Goal: Information Seeking & Learning: Learn about a topic

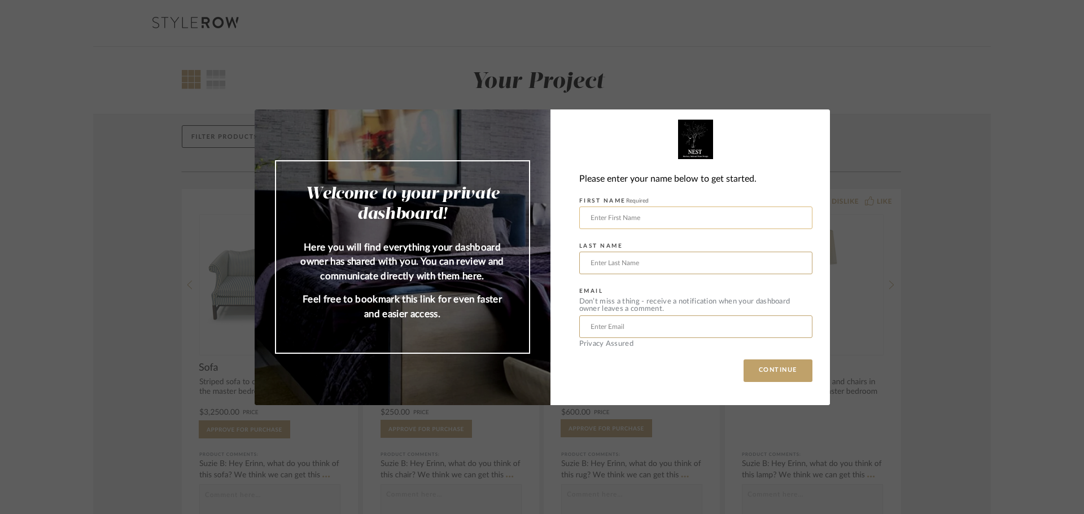
click at [635, 217] on input "text" at bounding box center [695, 218] width 233 height 23
type input "Aeron"
type input "[PERSON_NAME]"
type input "[EMAIL_ADDRESS][PERSON_NAME][DATE][DOMAIN_NAME]"
click at [743, 359] on button "CONTINUE" at bounding box center [777, 370] width 69 height 23
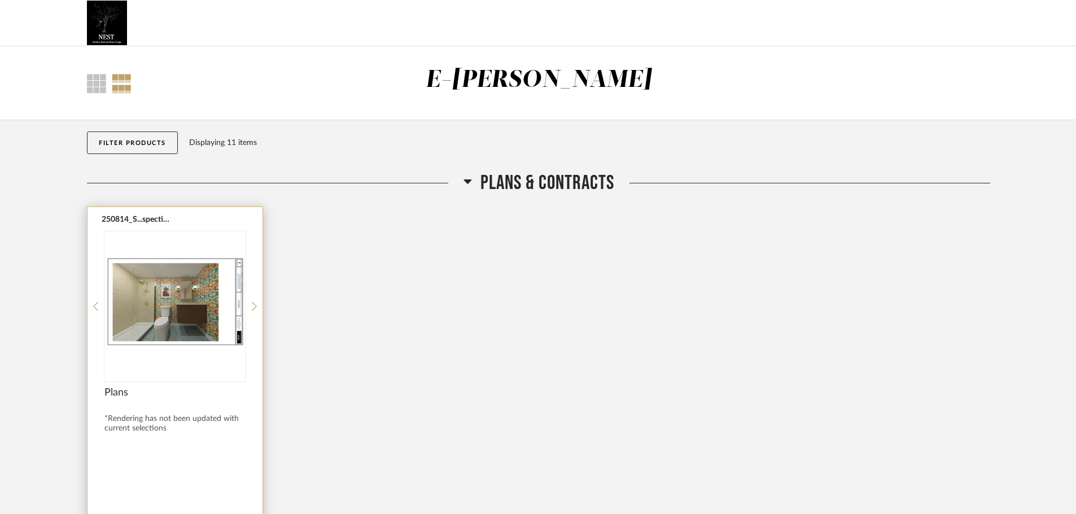
click at [125, 419] on div "*Rendering has not been updated with current selections" at bounding box center [174, 423] width 141 height 19
click at [123, 394] on span "Plans" at bounding box center [174, 393] width 141 height 12
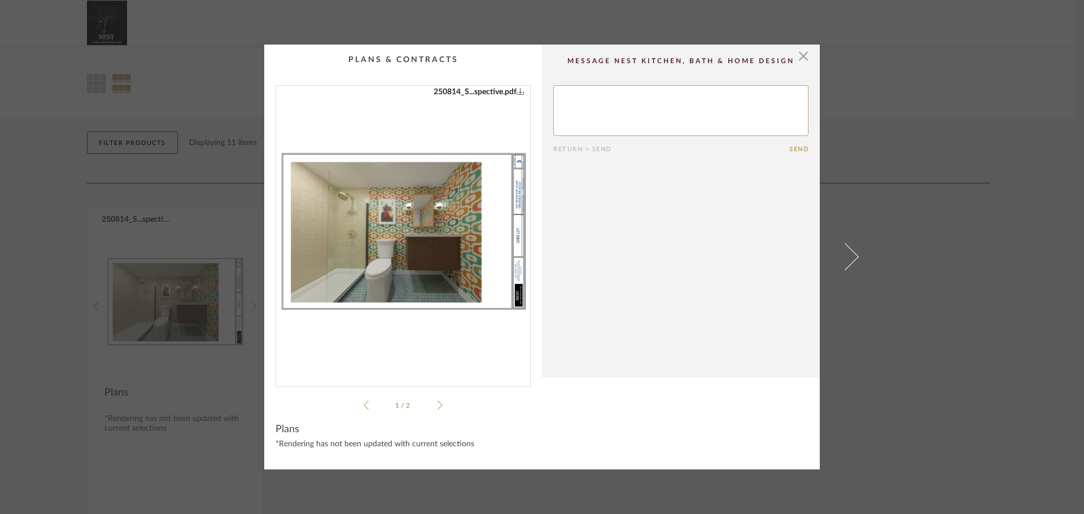
click at [437, 405] on icon at bounding box center [439, 405] width 5 height 10
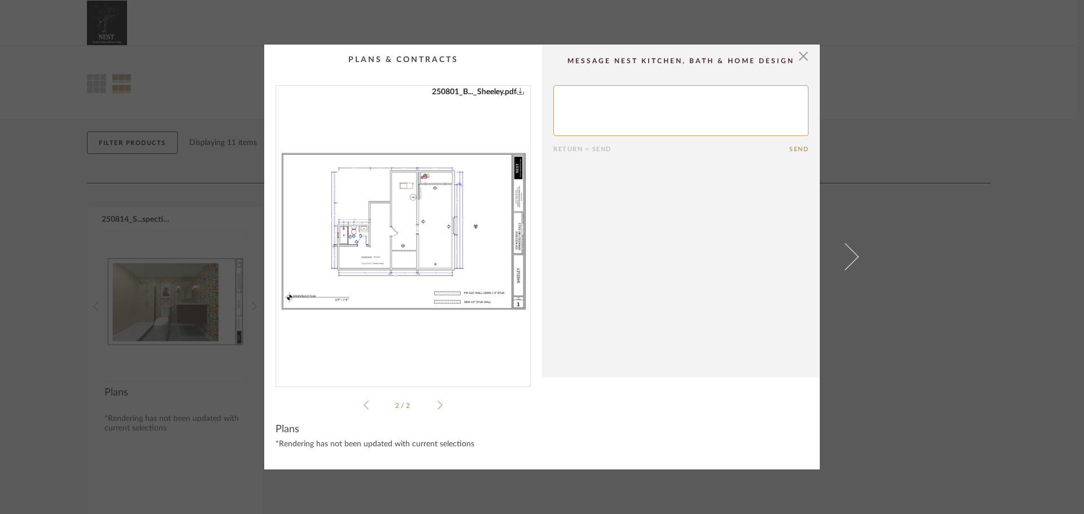
click at [375, 253] on img "1" at bounding box center [403, 232] width 254 height 292
